Goal: Task Accomplishment & Management: Complete application form

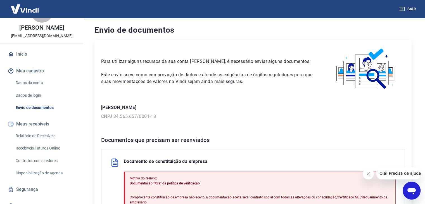
scroll to position [30, 0]
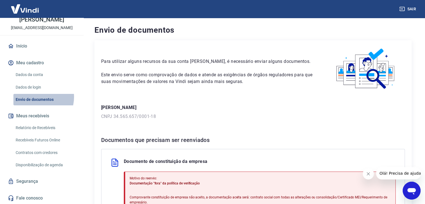
click at [37, 97] on link "Envio de documentos" at bounding box center [45, 99] width 64 height 11
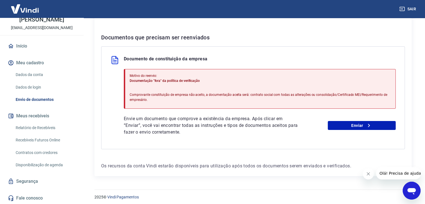
scroll to position [105, 0]
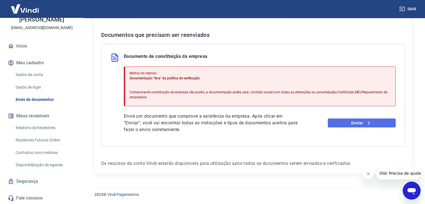
click at [353, 123] on link "Enviar" at bounding box center [362, 123] width 68 height 9
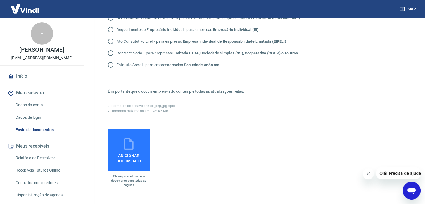
scroll to position [83, 0]
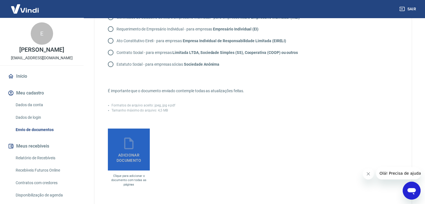
click at [127, 147] on icon at bounding box center [129, 144] width 14 height 14
click at [0, 0] on input "Adicionar documento" at bounding box center [0, 0] width 0 height 0
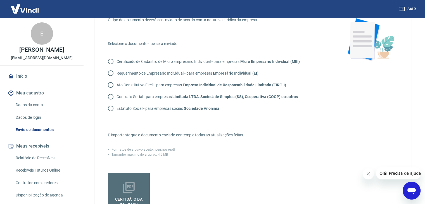
scroll to position [38, 0]
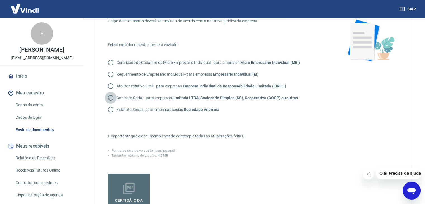
click at [113, 98] on input "Contrato Social - para empresas Limitada LTDA, Sociedade Simples (SS), Cooperat…" at bounding box center [111, 98] width 12 height 12
radio input "true"
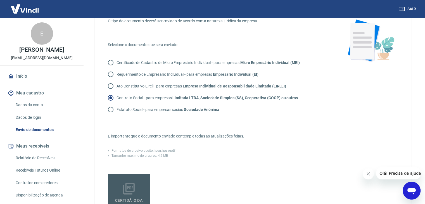
click at [135, 189] on icon at bounding box center [129, 189] width 12 height 12
click at [0, 0] on input "CERTIDÃ_O DA GUI PARK constituição .pdf" at bounding box center [0, 0] width 0 height 0
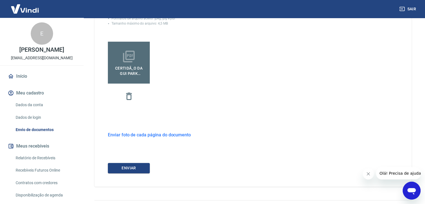
scroll to position [171, 0]
click at [131, 165] on button "ENVIAR" at bounding box center [129, 167] width 42 height 10
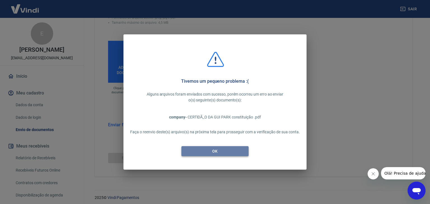
click at [211, 151] on button "OK" at bounding box center [214, 151] width 67 height 10
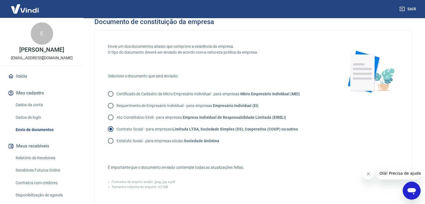
scroll to position [6, 0]
